Goal: Communication & Community: Answer question/provide support

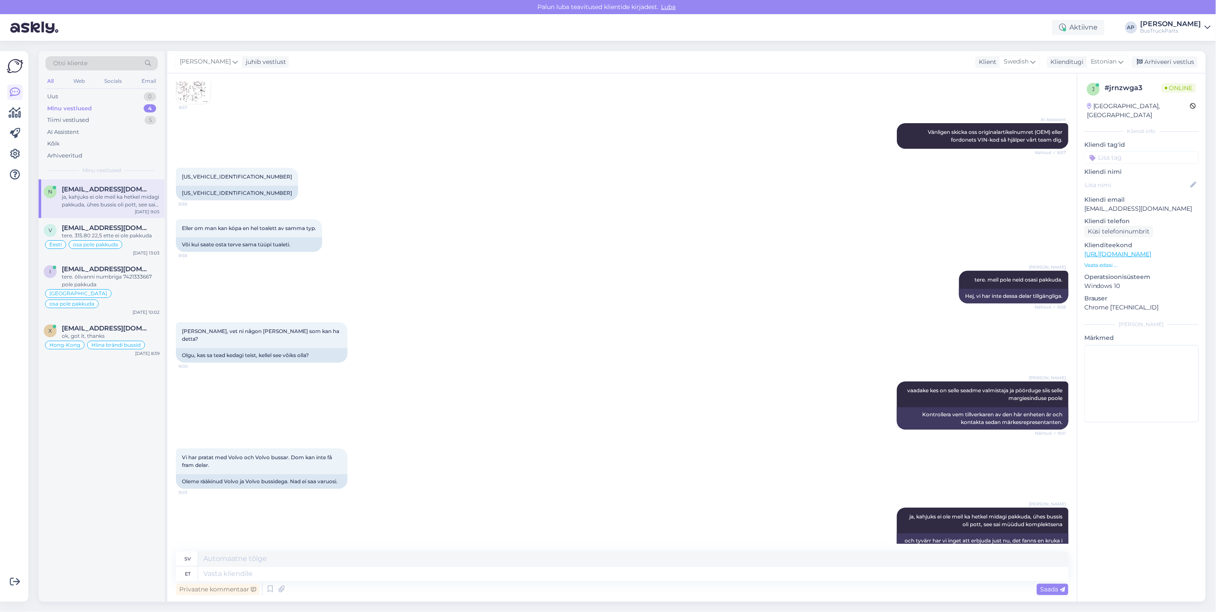
scroll to position [226, 0]
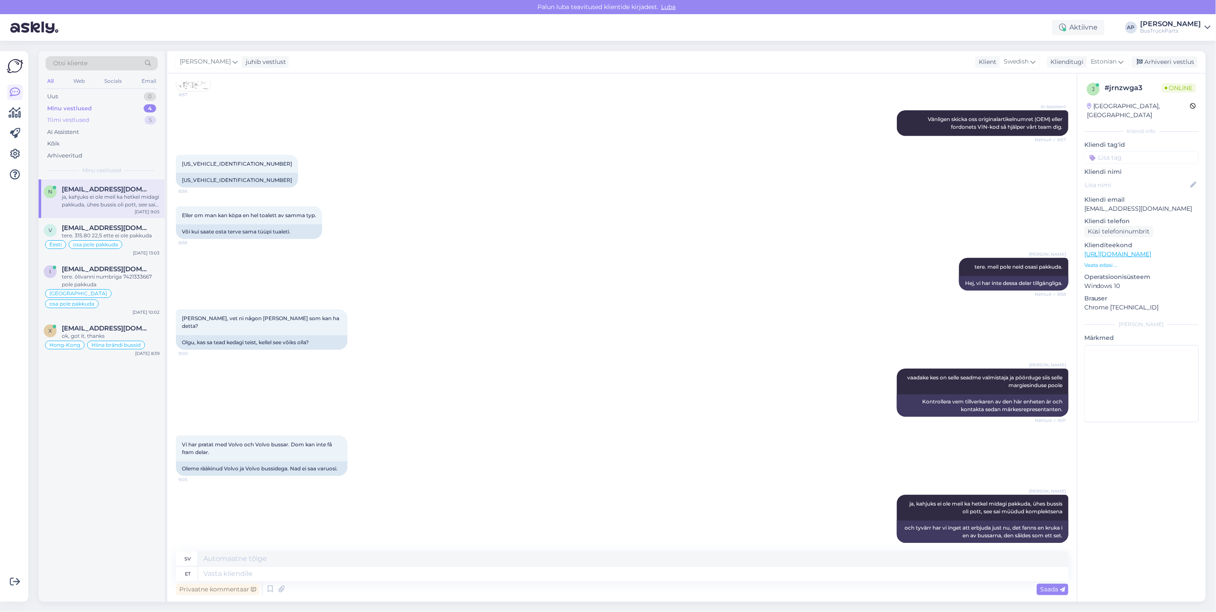
click at [103, 119] on div "Tiimi vestlused 5" at bounding box center [101, 120] width 112 height 12
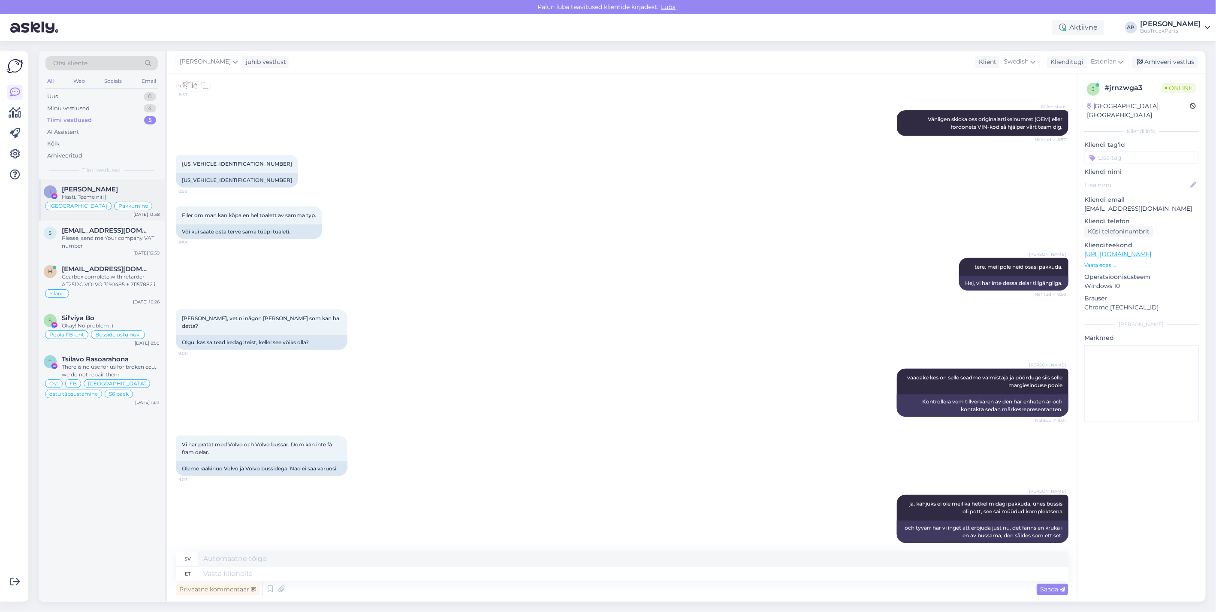
click at [104, 191] on span "[PERSON_NAME]" at bounding box center [90, 189] width 56 height 8
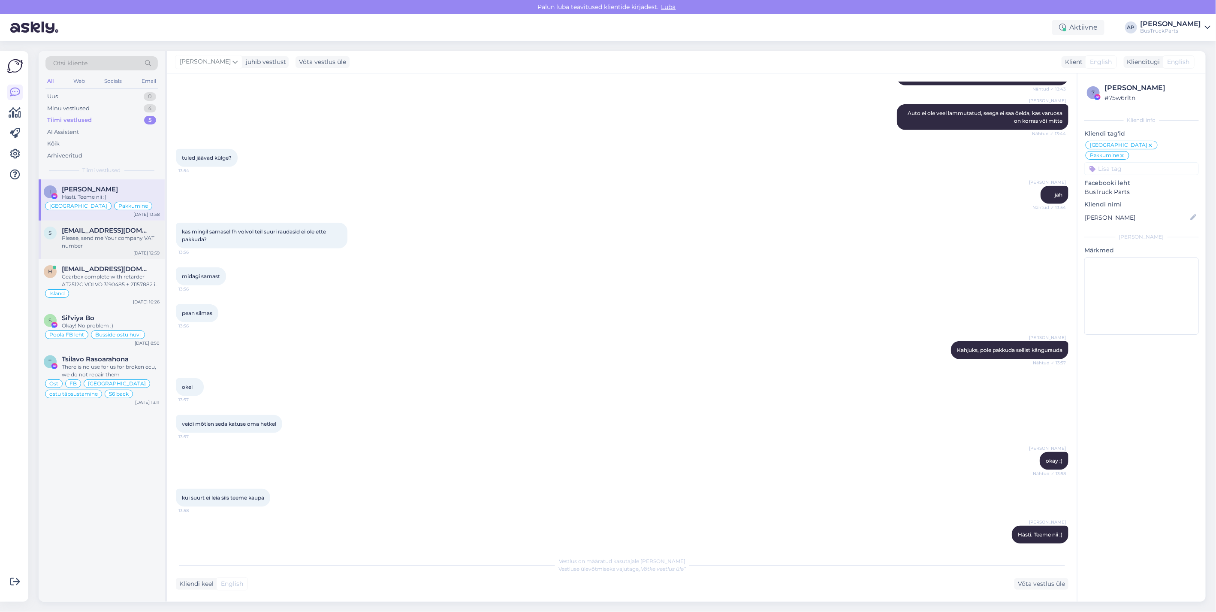
click at [84, 227] on span "[EMAIL_ADDRESS][DOMAIN_NAME]" at bounding box center [106, 230] width 89 height 8
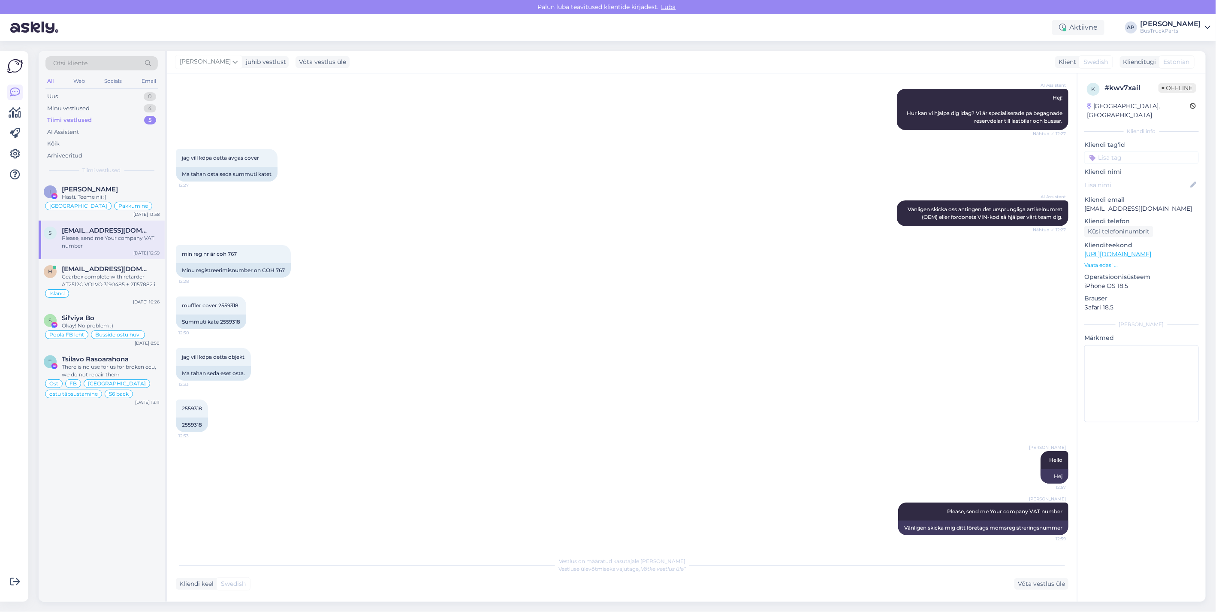
scroll to position [97, 0]
click at [81, 184] on div "I [PERSON_NAME] Hästi. Teeme nii :) Estonia Pakkumine [DATE] 13:58" at bounding box center [102, 199] width 126 height 41
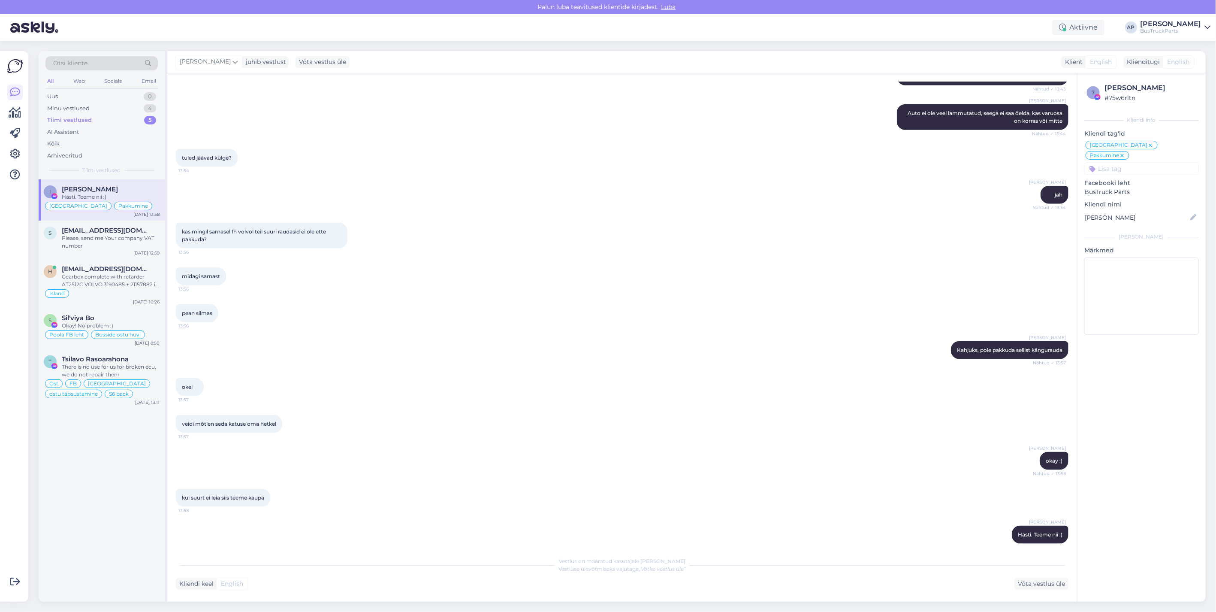
click at [79, 116] on div "Tiimi vestlused" at bounding box center [69, 120] width 45 height 9
click at [81, 232] on span "[EMAIL_ADDRESS][DOMAIN_NAME]" at bounding box center [106, 230] width 89 height 8
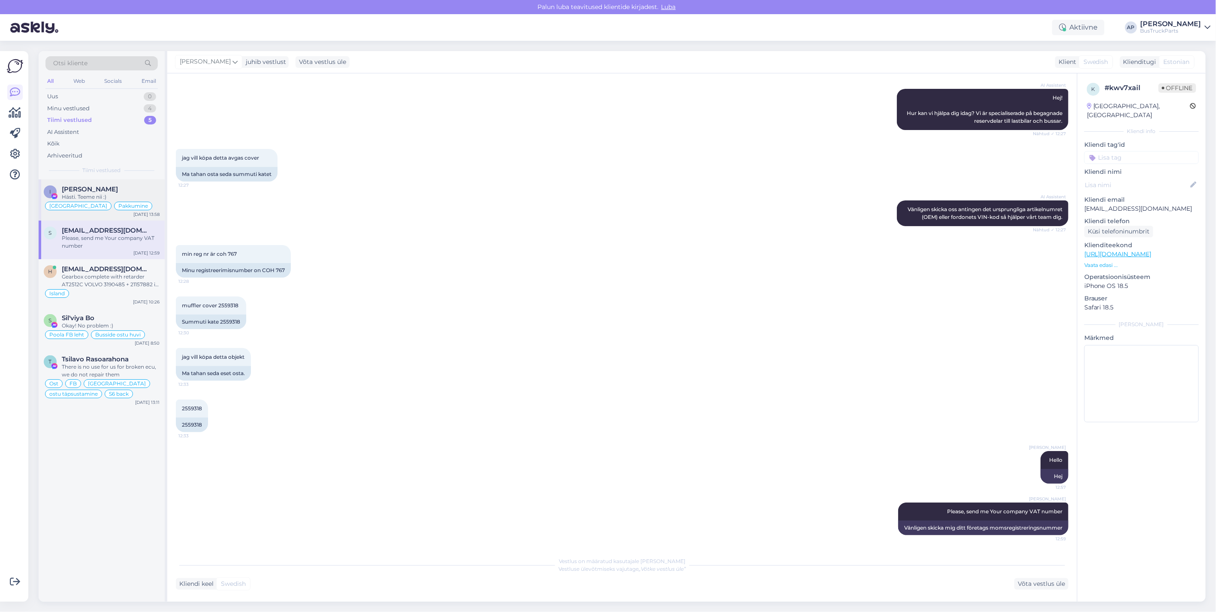
click at [73, 185] on span "[PERSON_NAME]" at bounding box center [90, 189] width 56 height 8
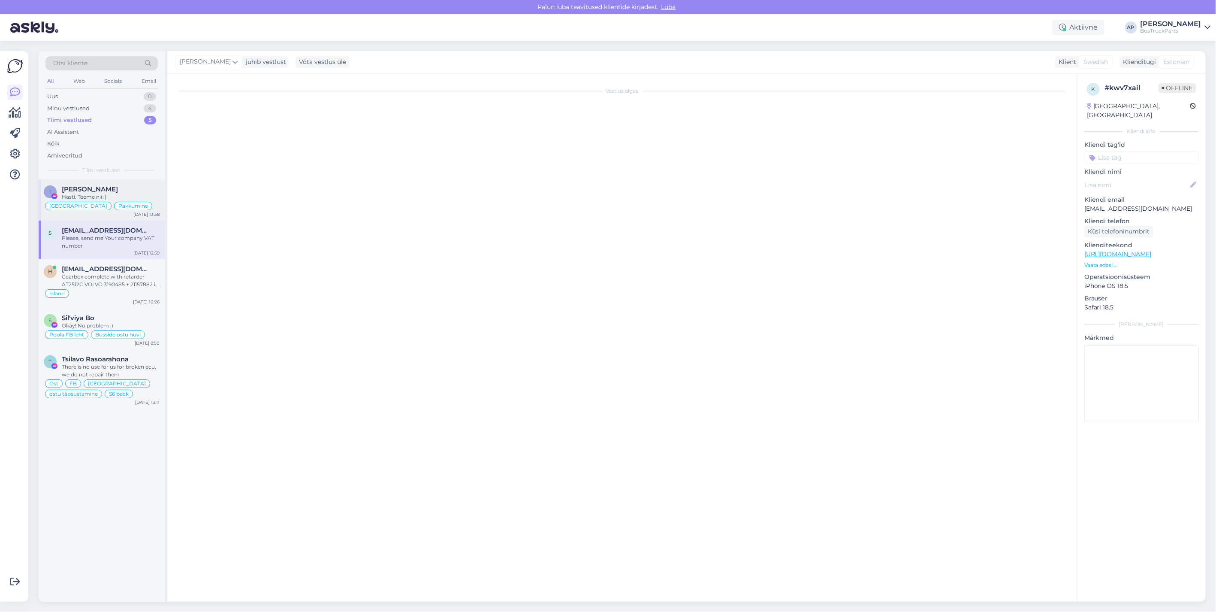
scroll to position [489, 0]
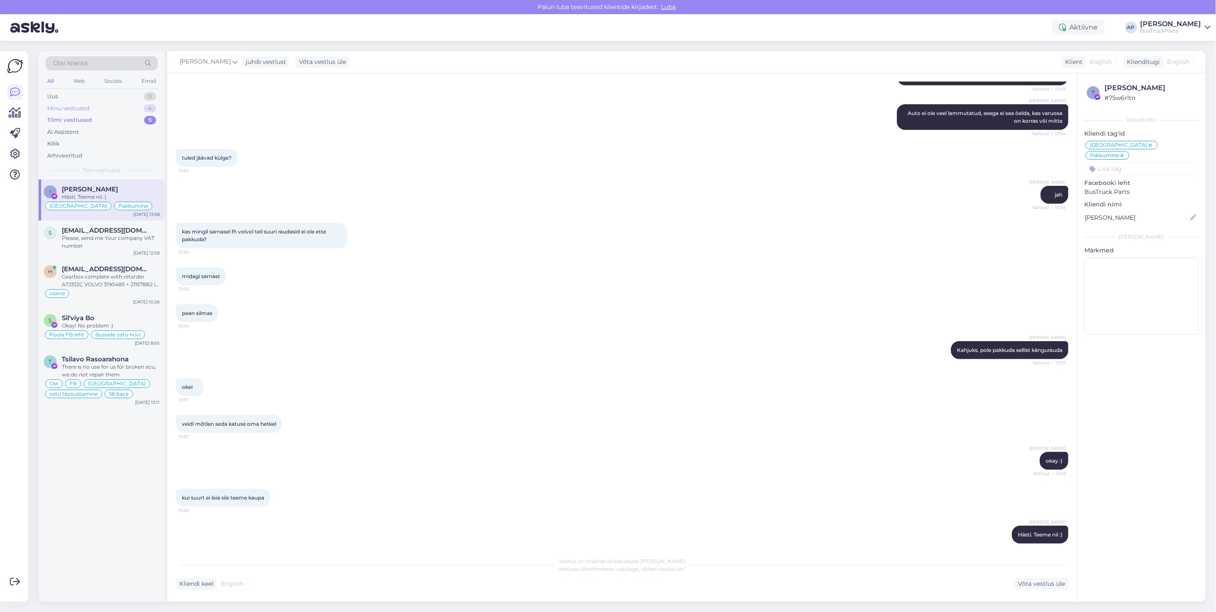
click at [100, 104] on div "Minu vestlused 4" at bounding box center [101, 109] width 112 height 12
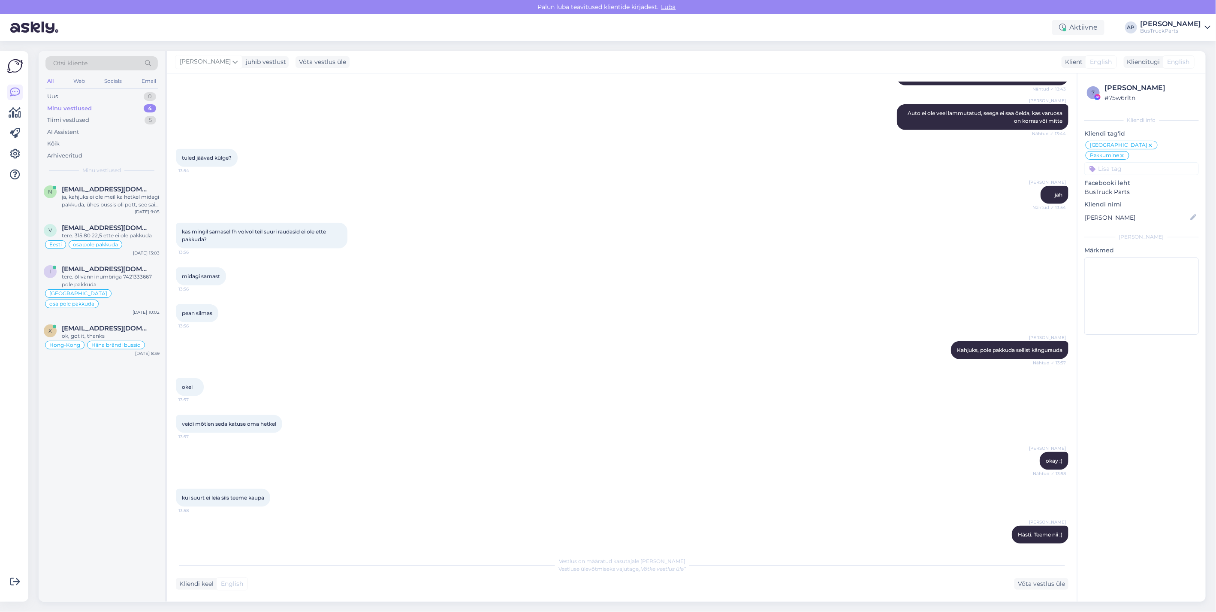
click at [86, 108] on div "Minu vestlused" at bounding box center [69, 108] width 45 height 9
click at [101, 195] on div "ja, kahjuks ei ole meil ka hetkel midagi pakkuda, ühes bussis oli pott, see sai…" at bounding box center [111, 200] width 98 height 15
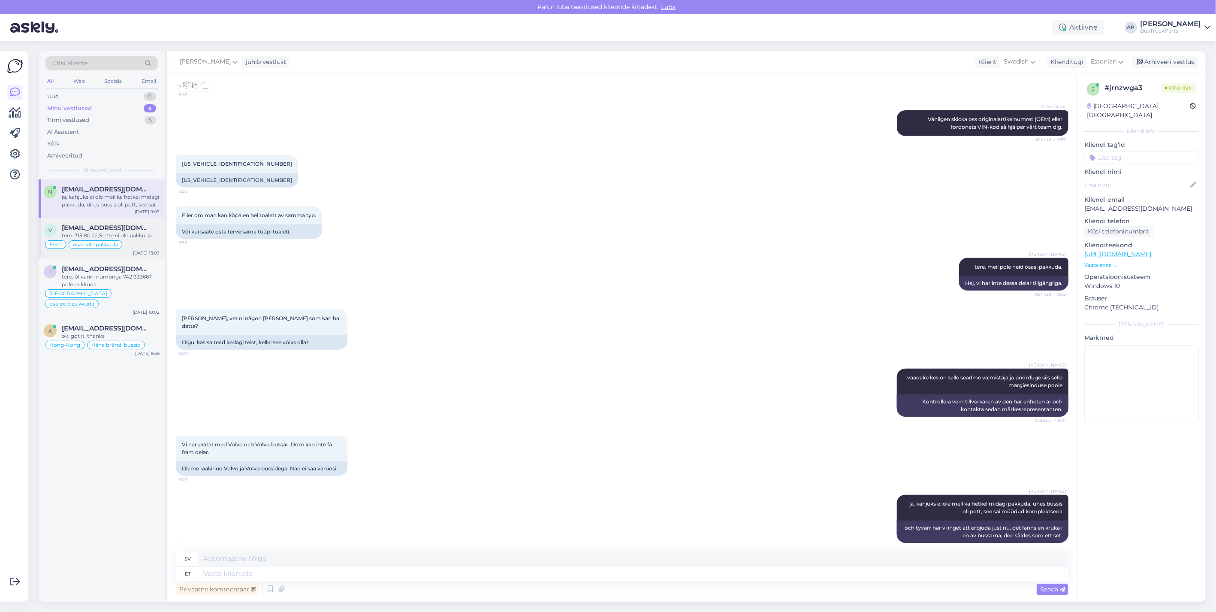
click at [106, 226] on span "[EMAIL_ADDRESS][DOMAIN_NAME]" at bounding box center [106, 228] width 89 height 8
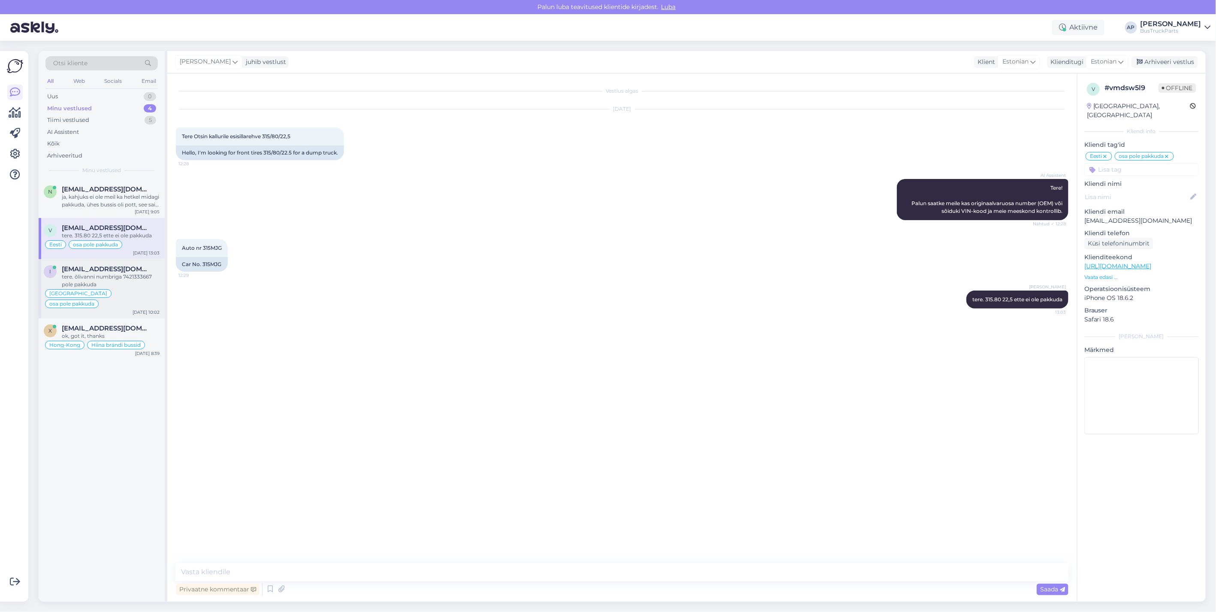
click at [83, 273] on div "tere. õlivanni numbriga 7421333667 pole pakkuda" at bounding box center [111, 280] width 98 height 15
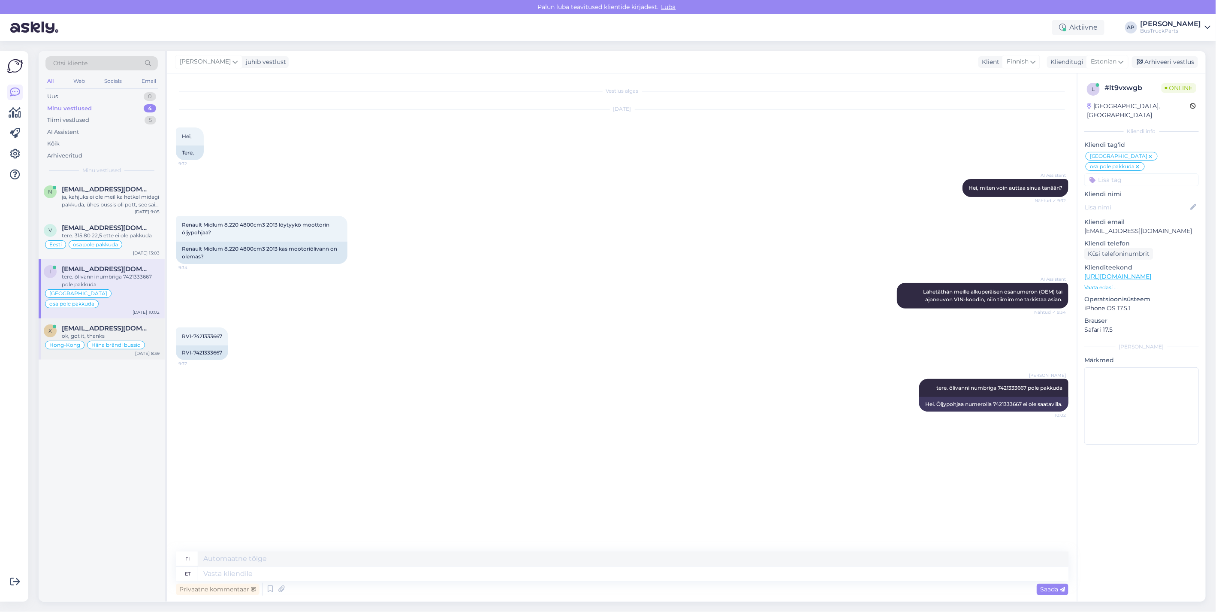
click at [110, 318] on div "x xiamen1@redragonvehicle.com ok, got it, thanks Hong-Kong Hiina brändi bussid …" at bounding box center [102, 338] width 126 height 41
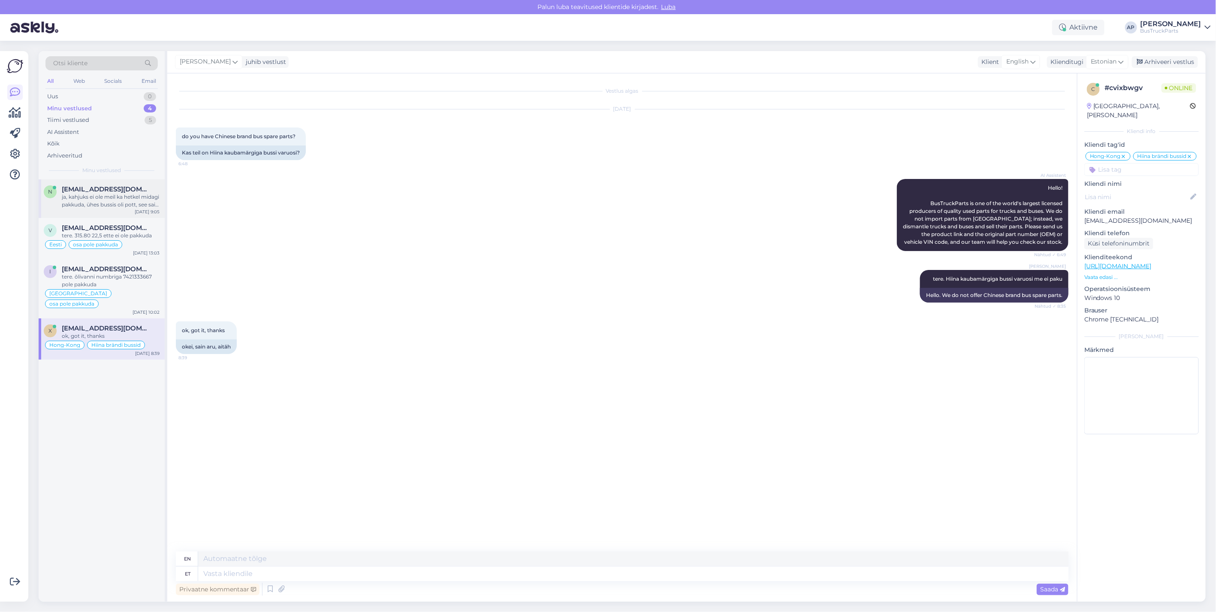
click at [87, 193] on div "ja, kahjuks ei ole meil ka hetkel midagi pakkuda, ühes bussis oli pott, see sai…" at bounding box center [111, 200] width 98 height 15
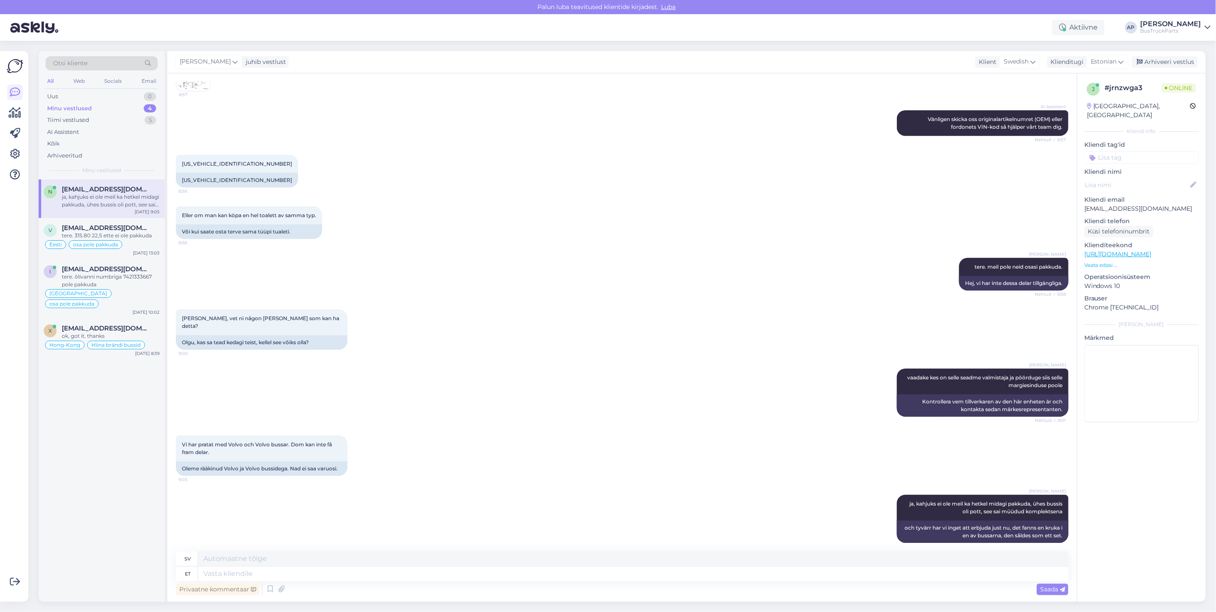
click at [76, 108] on div "Minu vestlused" at bounding box center [69, 108] width 45 height 9
